Goal: Task Accomplishment & Management: Complete application form

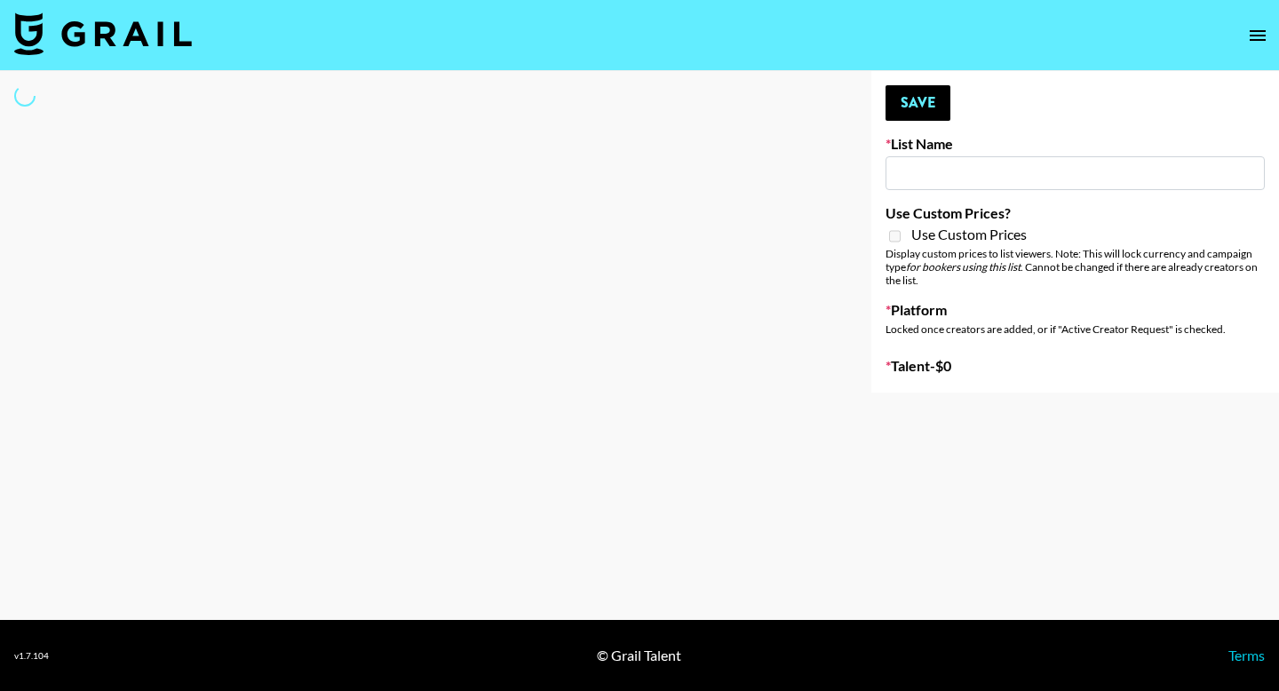
click at [1036, 165] on input at bounding box center [1074, 173] width 379 height 34
click at [989, 177] on input at bounding box center [1074, 173] width 379 height 34
type input "GoVanni Campaign"
select select "Song"
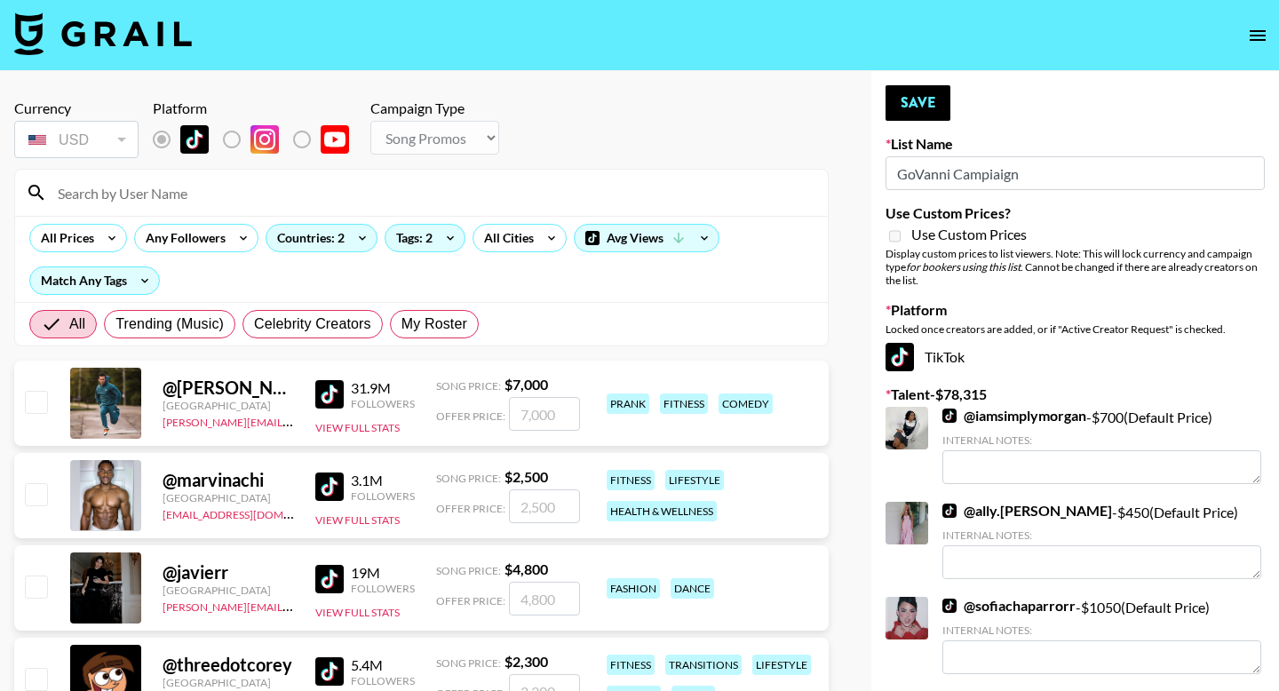
type input "GoVanni Campaign"
click at [568, 194] on input at bounding box center [432, 193] width 770 height 28
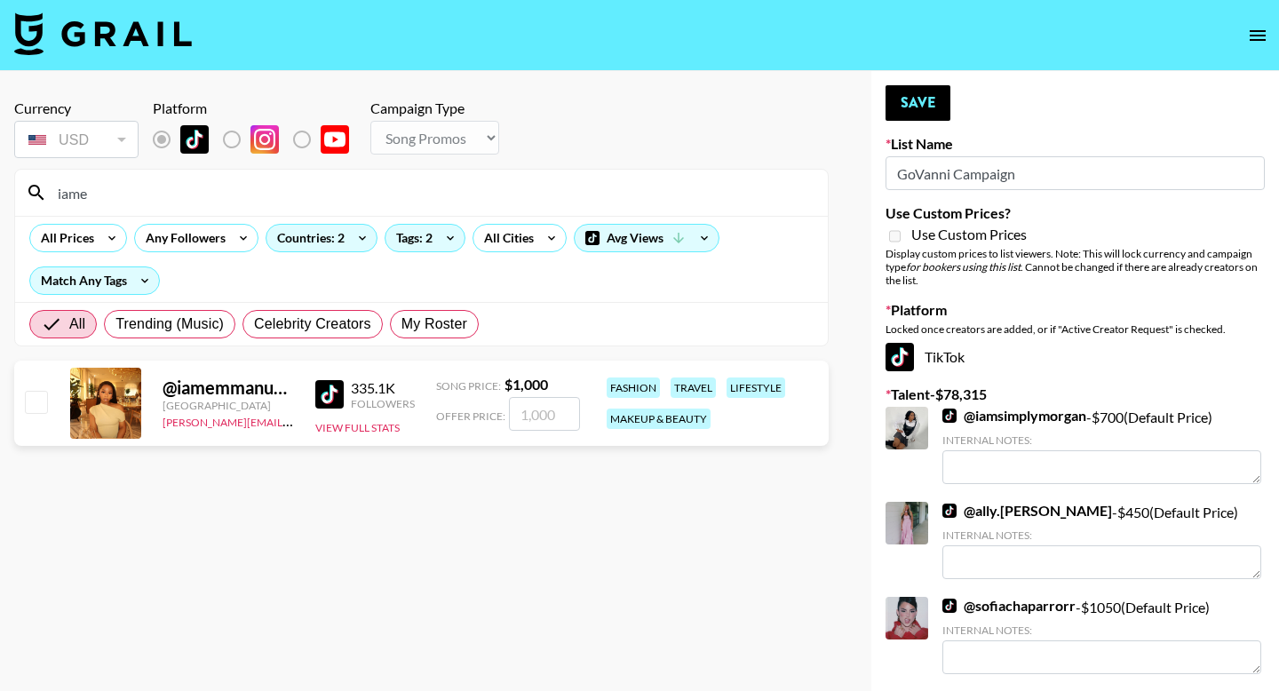
type input "iame"
click at [50, 399] on div "@ iamemmanuela [GEOGRAPHIC_DATA] [PERSON_NAME][EMAIL_ADDRESS][DOMAIN_NAME] 335.…" at bounding box center [421, 403] width 814 height 85
click at [38, 398] on input "checkbox" at bounding box center [35, 401] width 21 height 21
checkbox input "true"
type input "1000"
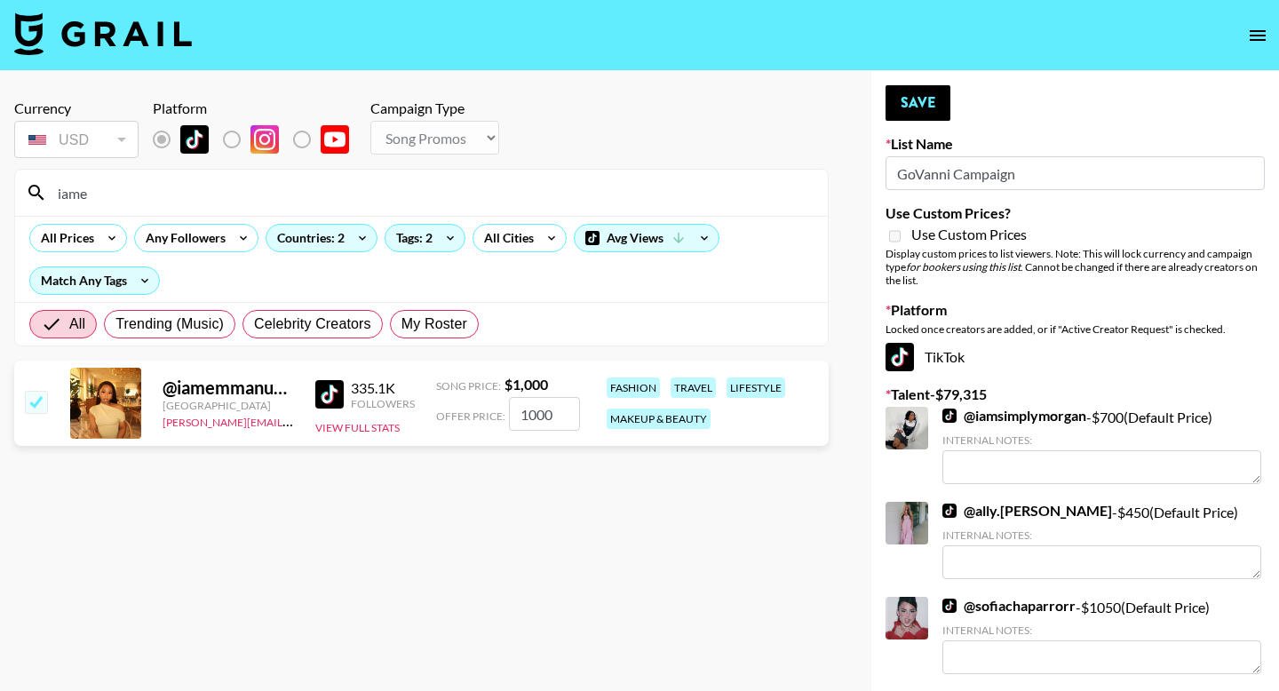
click at [652, 116] on div "Currency USD USD ​ Platform Campaign Type Choose Type... Song Promos Brand Prom…" at bounding box center [421, 130] width 814 height 62
click at [895, 101] on button "Save" at bounding box center [917, 103] width 65 height 36
